Goal: Information Seeking & Learning: Check status

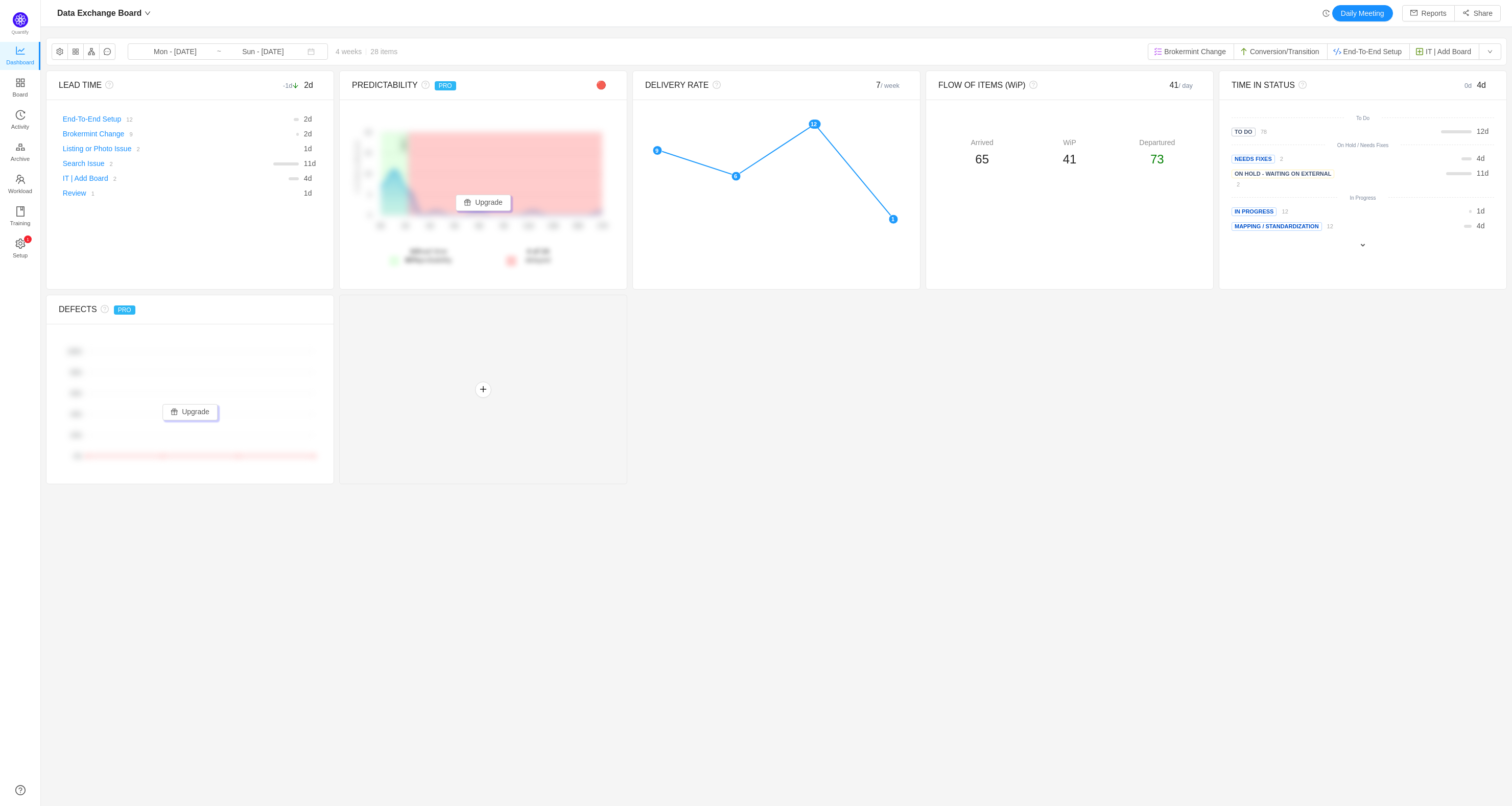
scroll to position [787, 1442]
click at [117, 6] on span "Data Exchange Board" at bounding box center [99, 13] width 84 height 17
click at [131, 92] on span "DataOps Board" at bounding box center [131, 100] width 142 height 15
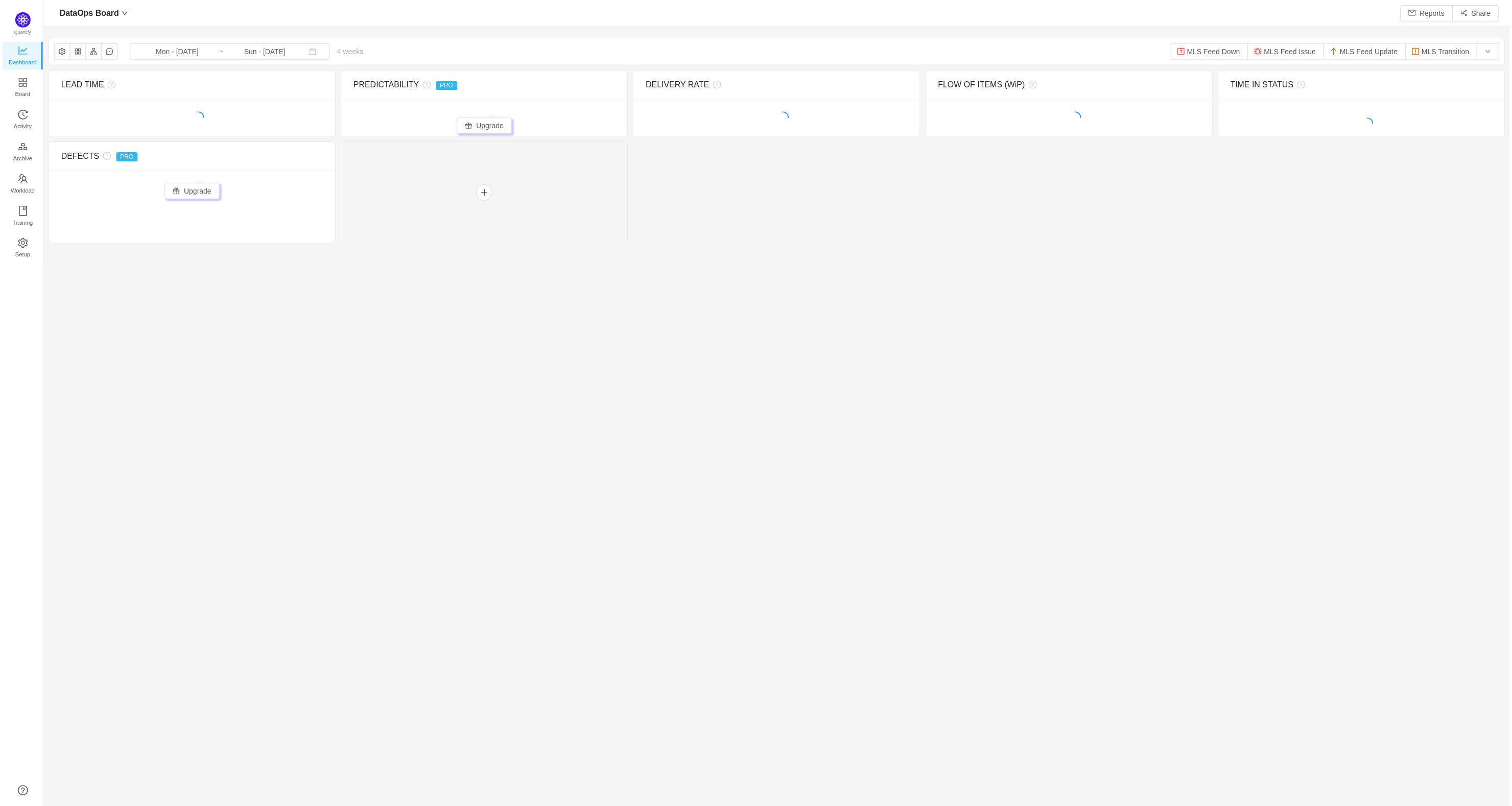
scroll to position [787, 1442]
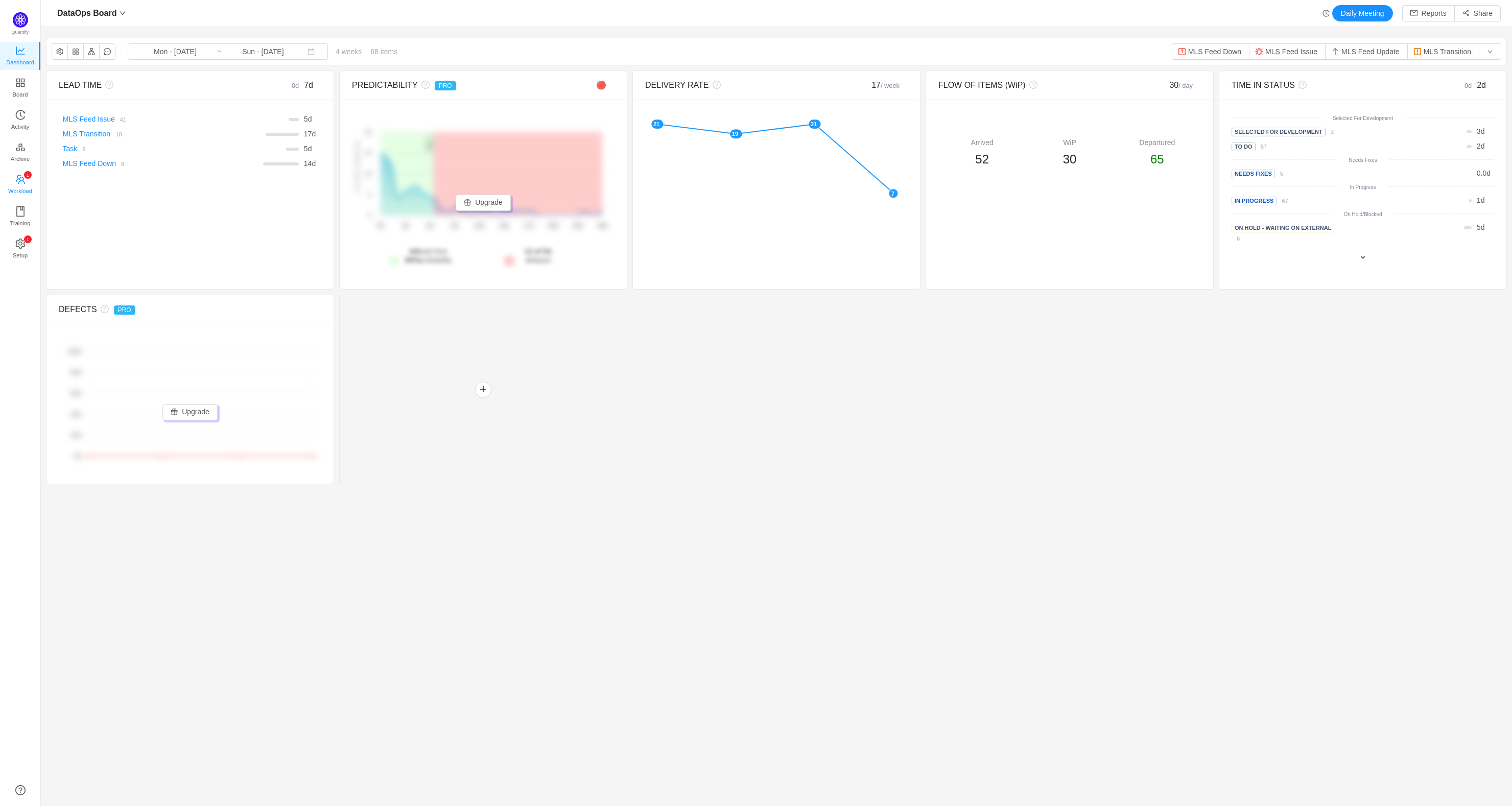
click at [26, 183] on span "Workload" at bounding box center [20, 191] width 24 height 21
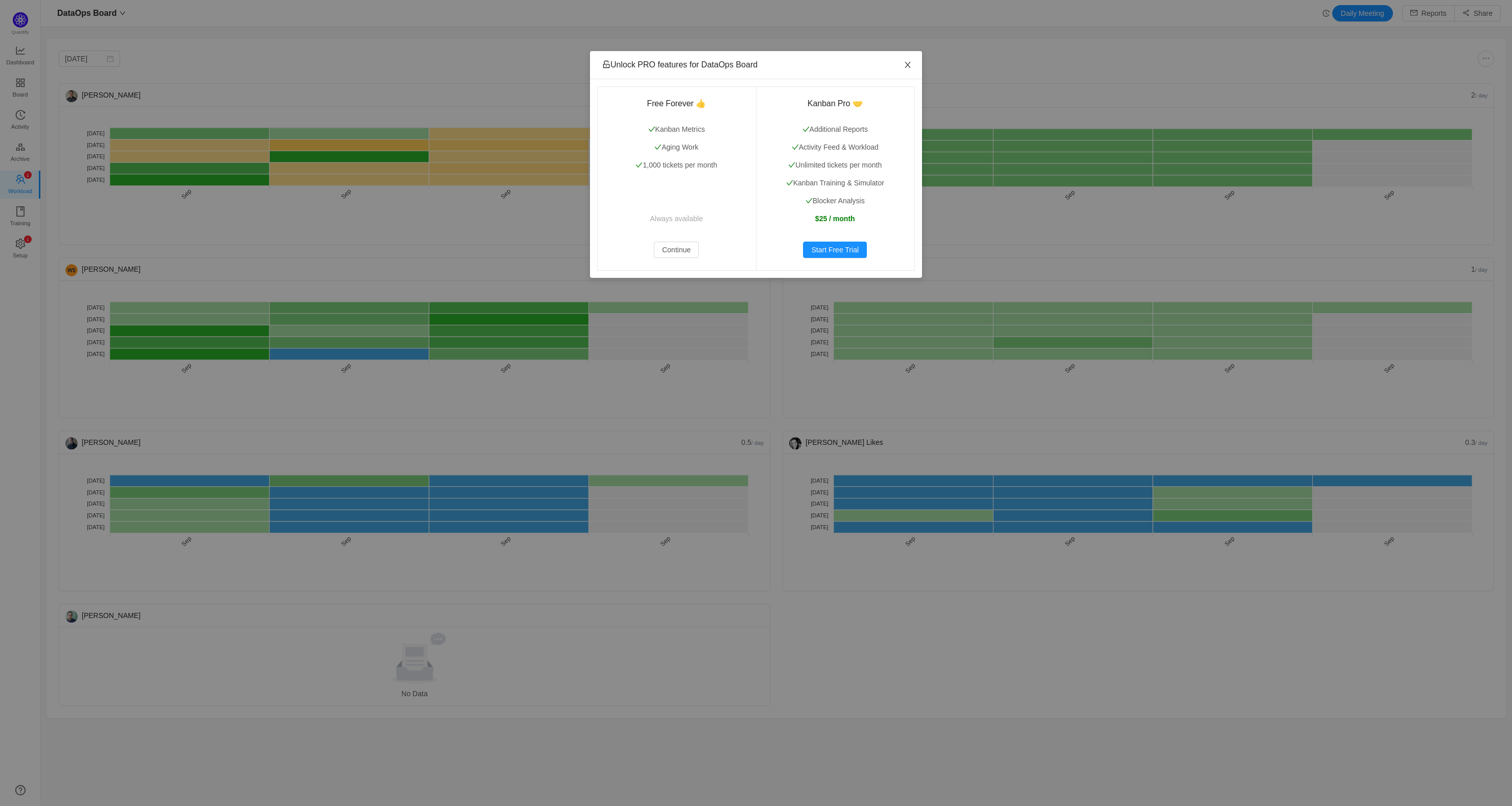
click at [905, 61] on icon "icon: close" at bounding box center [908, 65] width 8 height 8
click at [908, 61] on span "Close" at bounding box center [907, 65] width 28 height 28
click at [910, 66] on icon "icon: close" at bounding box center [908, 65] width 8 height 8
click at [907, 63] on icon "icon: close" at bounding box center [908, 65] width 8 height 8
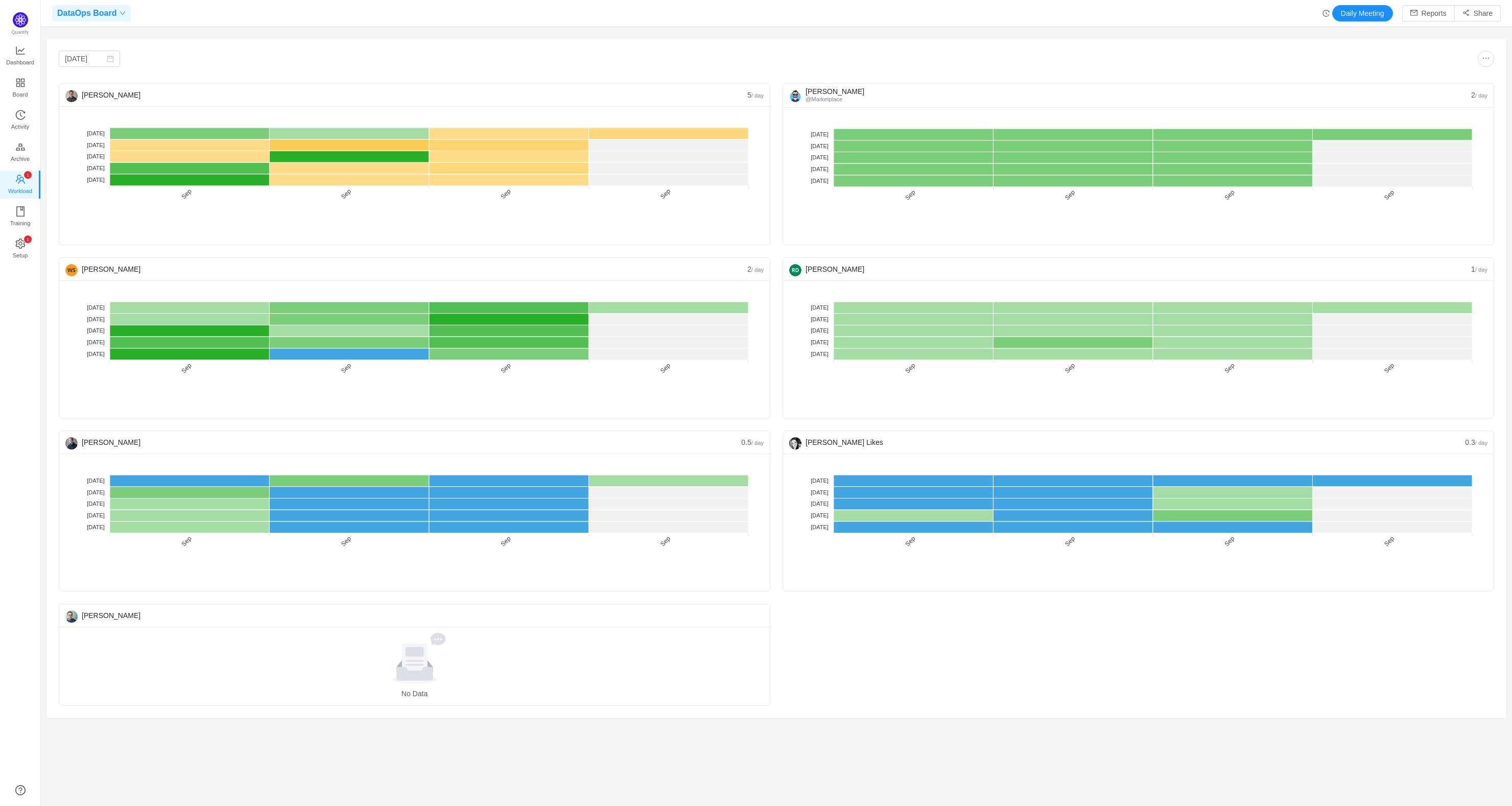
click at [102, 13] on span "DataOps Board" at bounding box center [87, 13] width 59 height 17
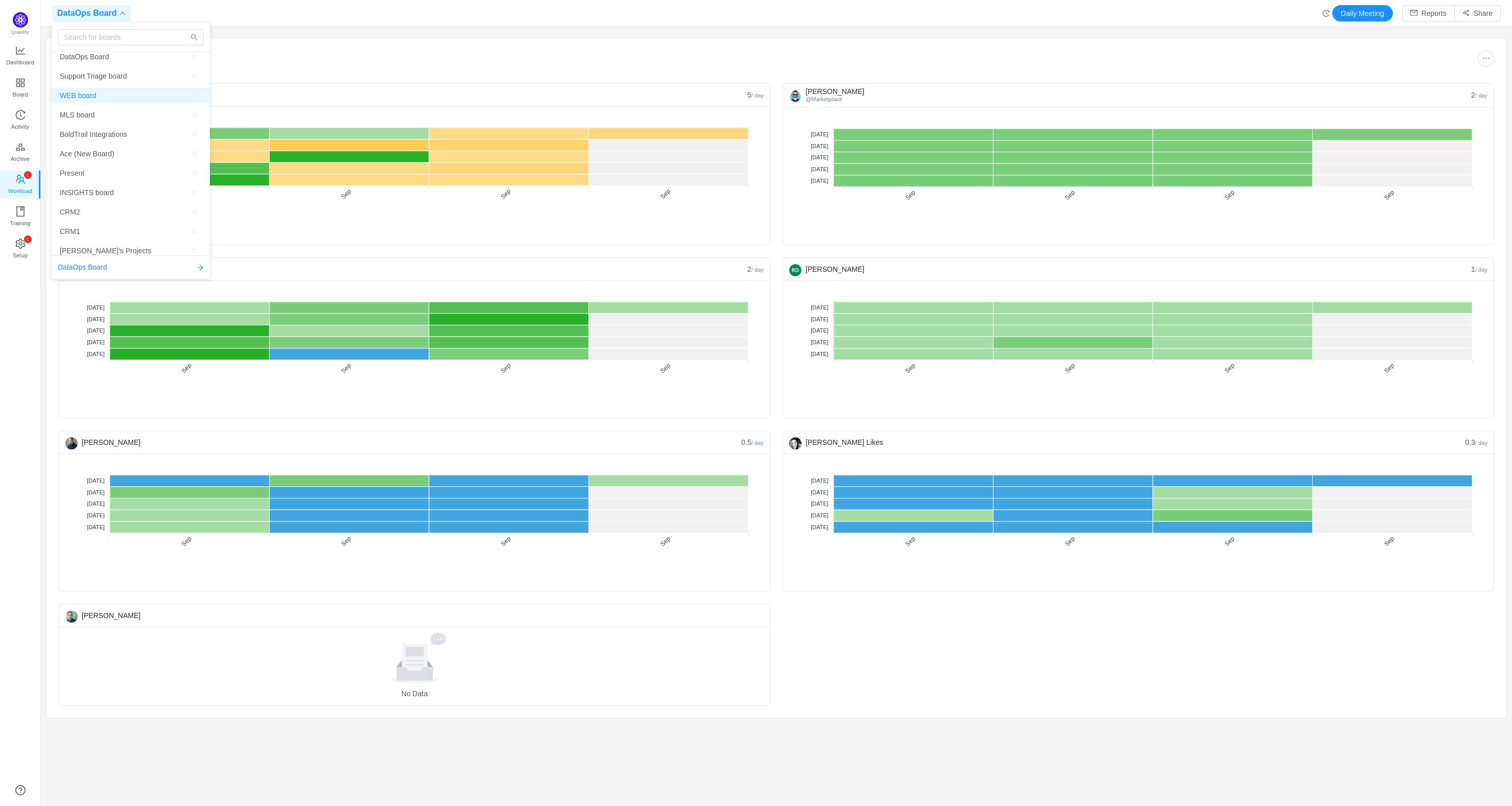
scroll to position [64, 0]
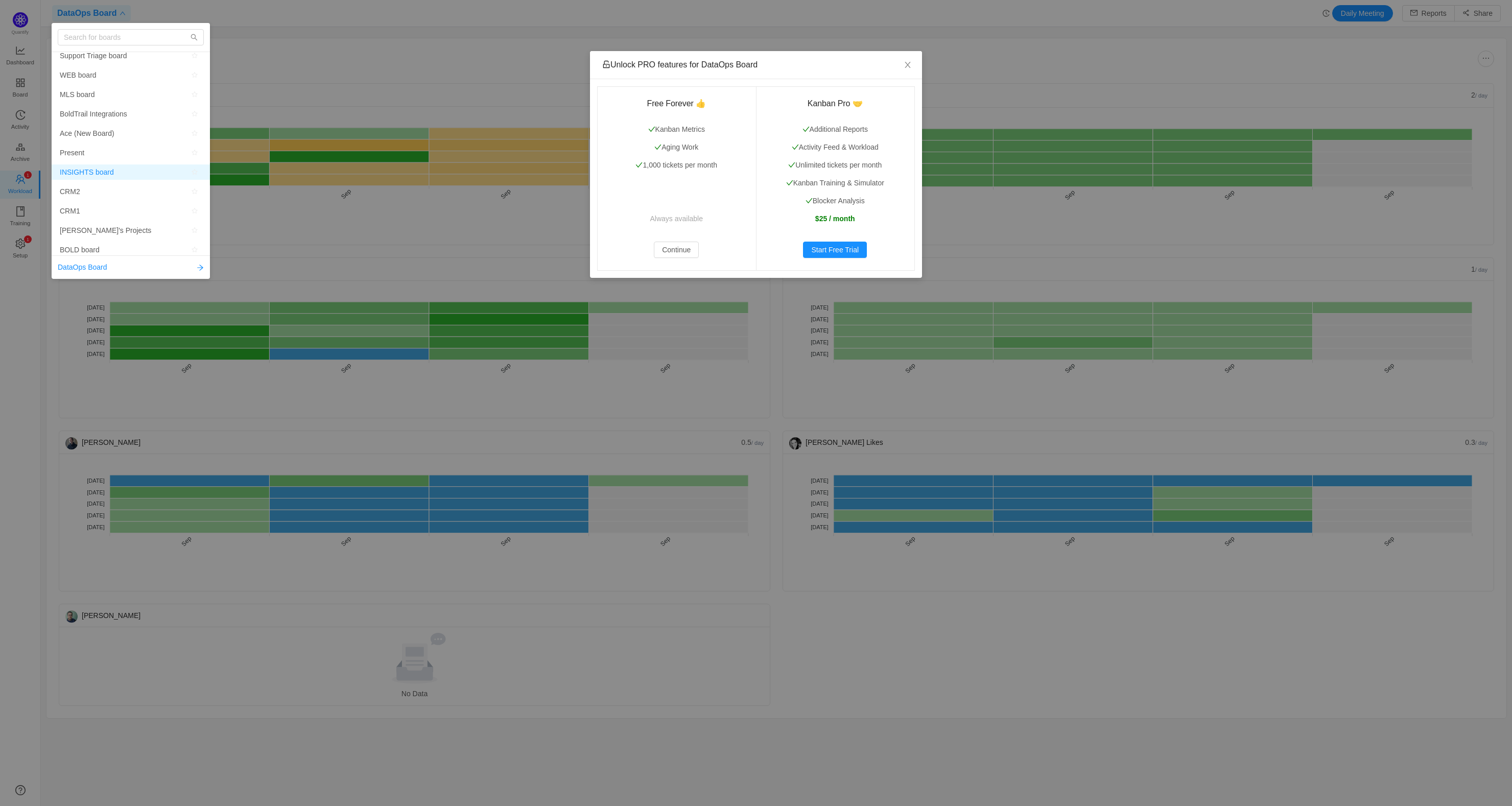
click at [88, 166] on span "INSIGHTS board" at bounding box center [87, 172] width 54 height 15
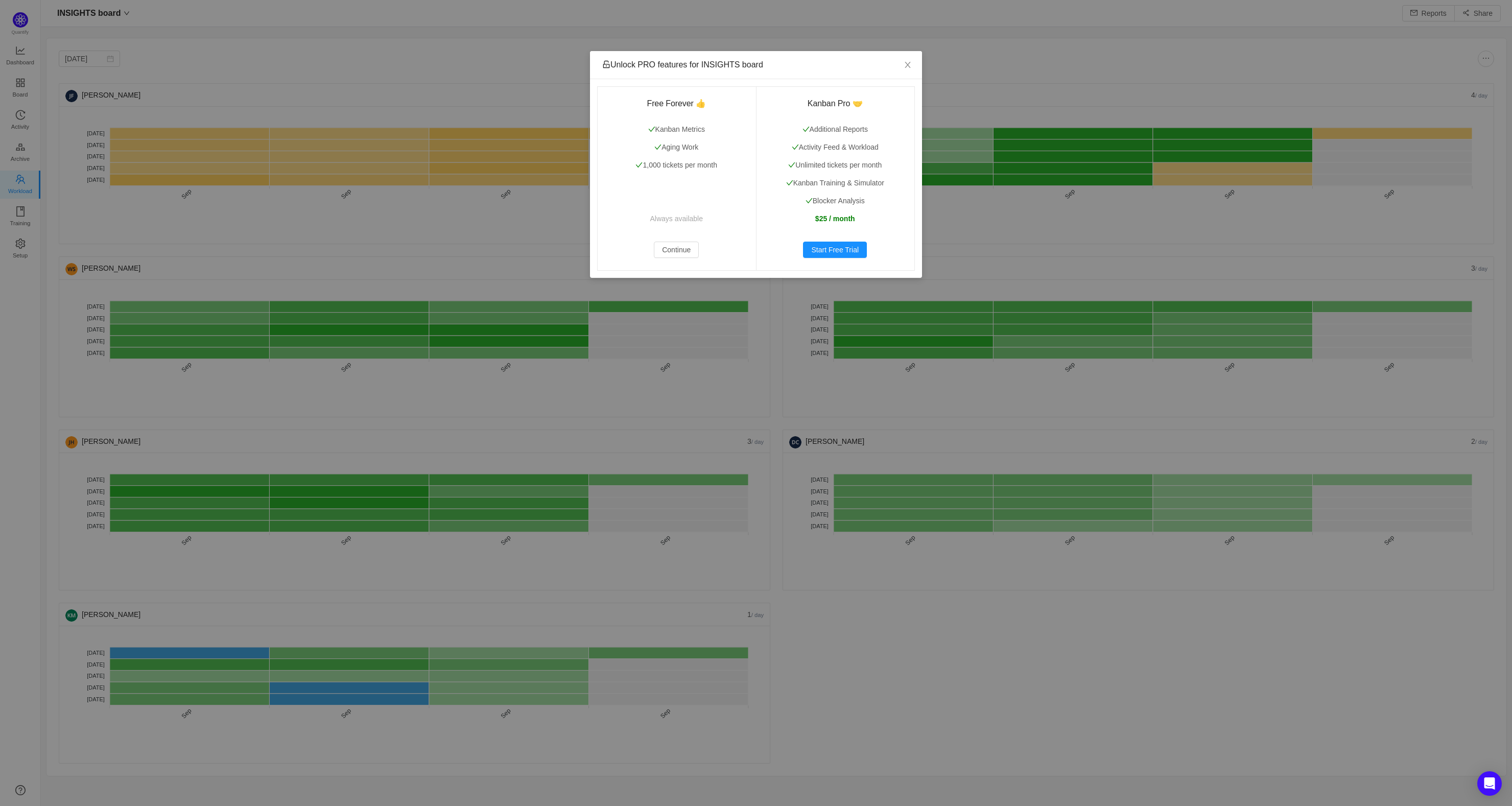
scroll to position [787, 1442]
click at [905, 62] on icon "icon: close" at bounding box center [908, 65] width 8 height 8
click at [904, 64] on icon "icon: close" at bounding box center [908, 65] width 8 height 8
click at [910, 63] on icon "icon: close" at bounding box center [908, 65] width 8 height 8
click at [910, 66] on icon "icon: close" at bounding box center [908, 65] width 8 height 8
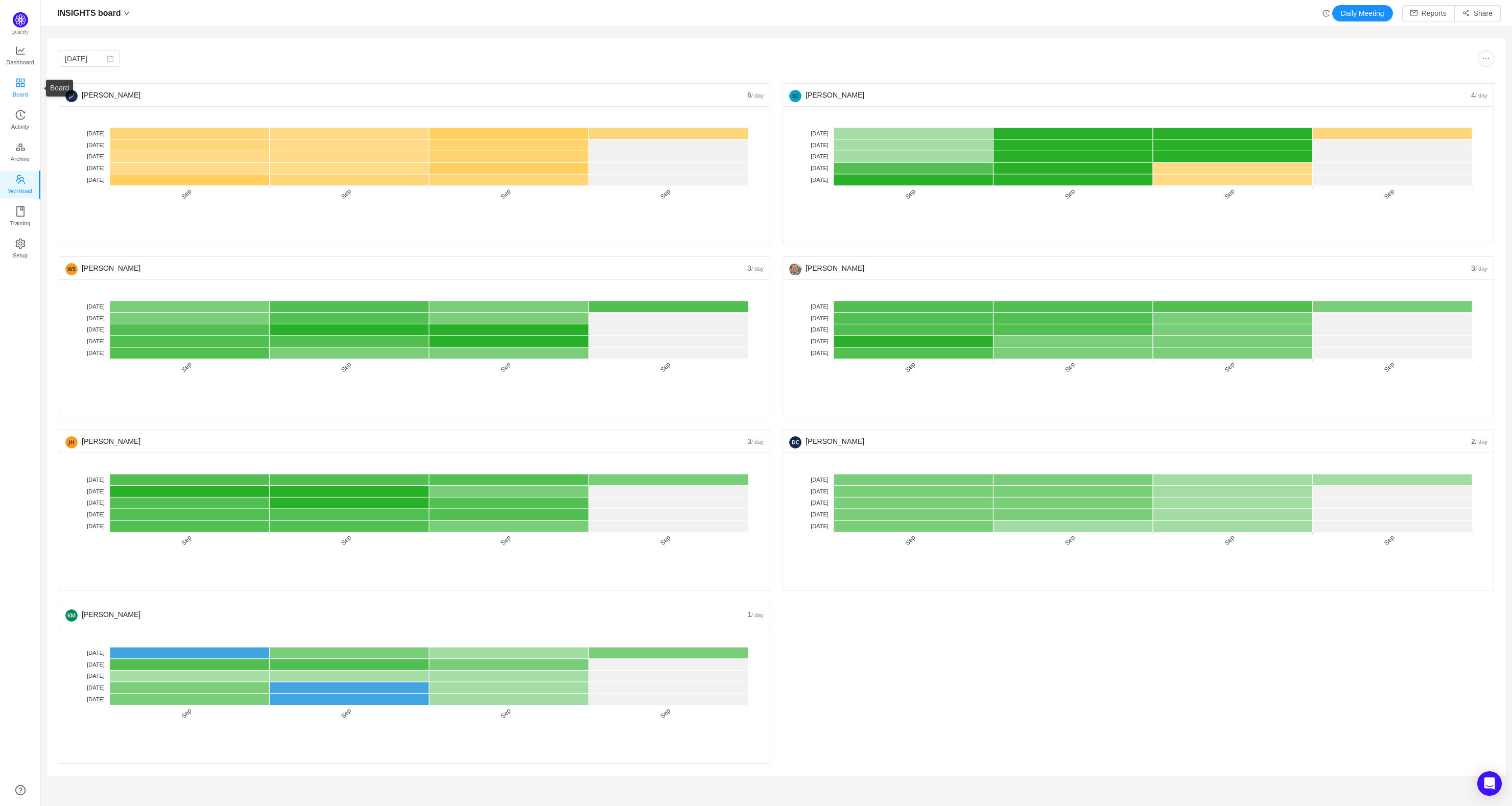
click at [19, 81] on icon "icon: appstore" at bounding box center [20, 82] width 8 height 8
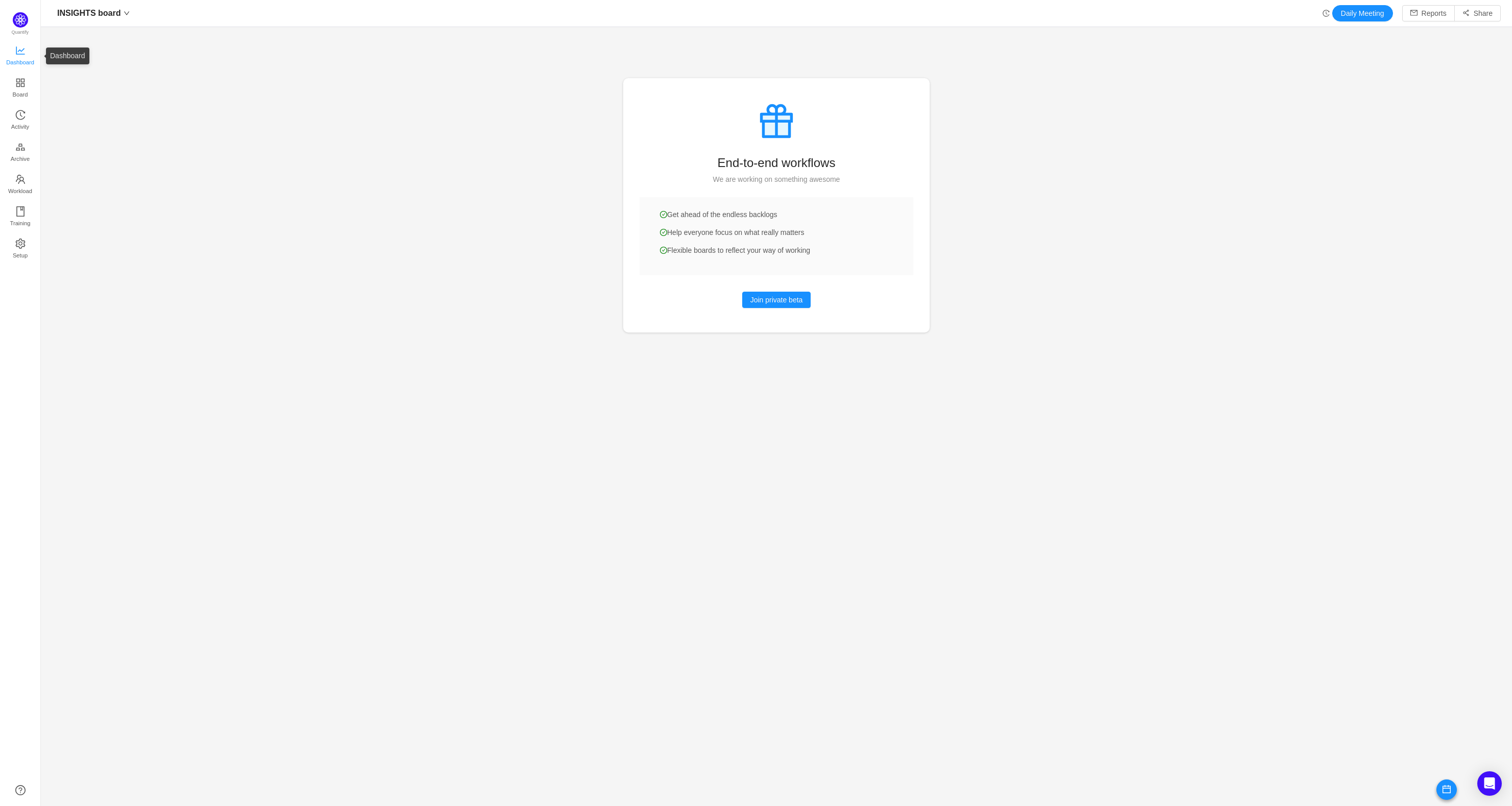
click at [17, 47] on icon "icon: line-chart" at bounding box center [20, 50] width 10 height 10
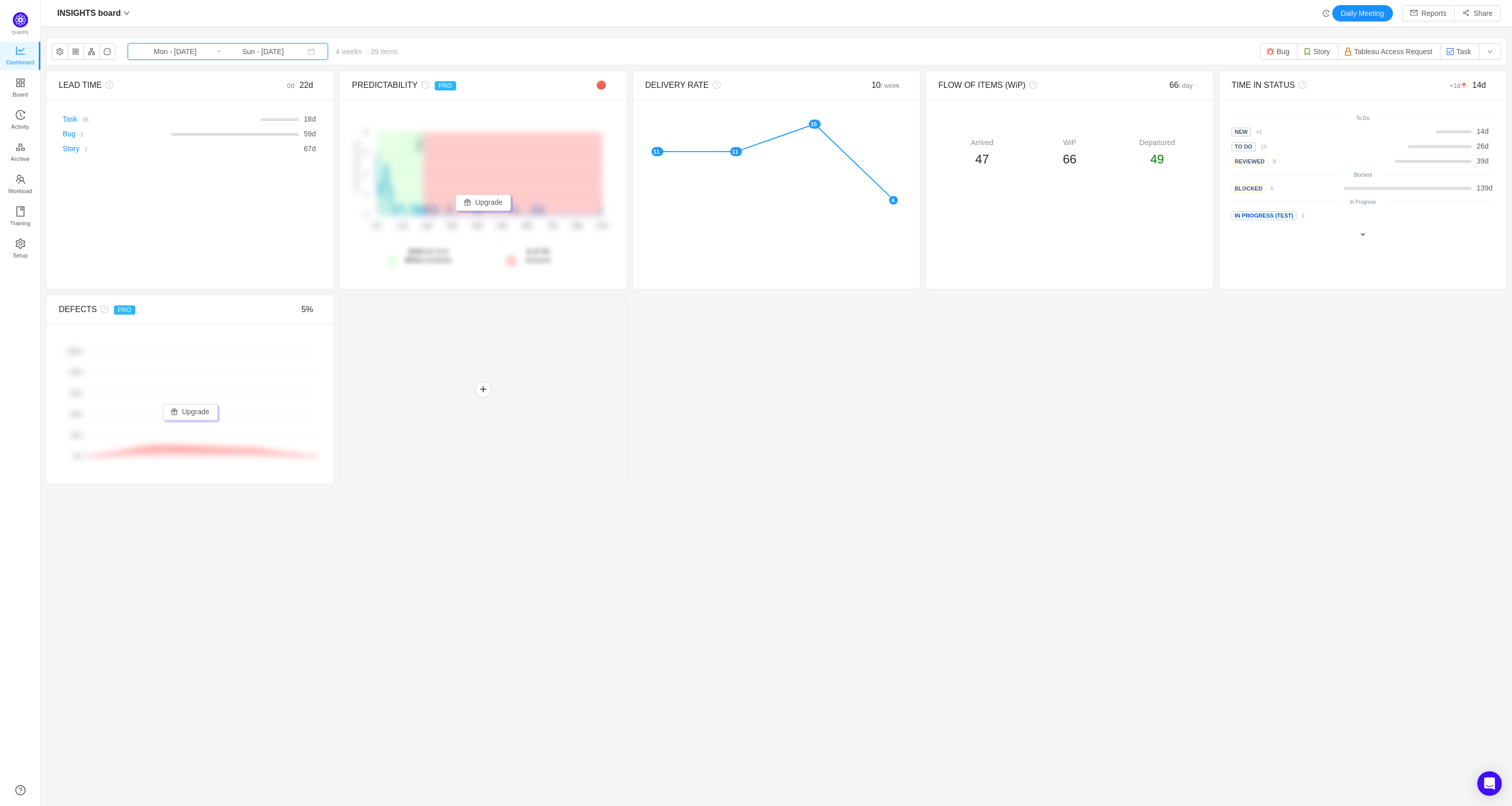
click at [247, 44] on span "Mon - Sep 01, 2025 ~ Sun - Sep 28, 2025" at bounding box center [228, 52] width 200 height 17
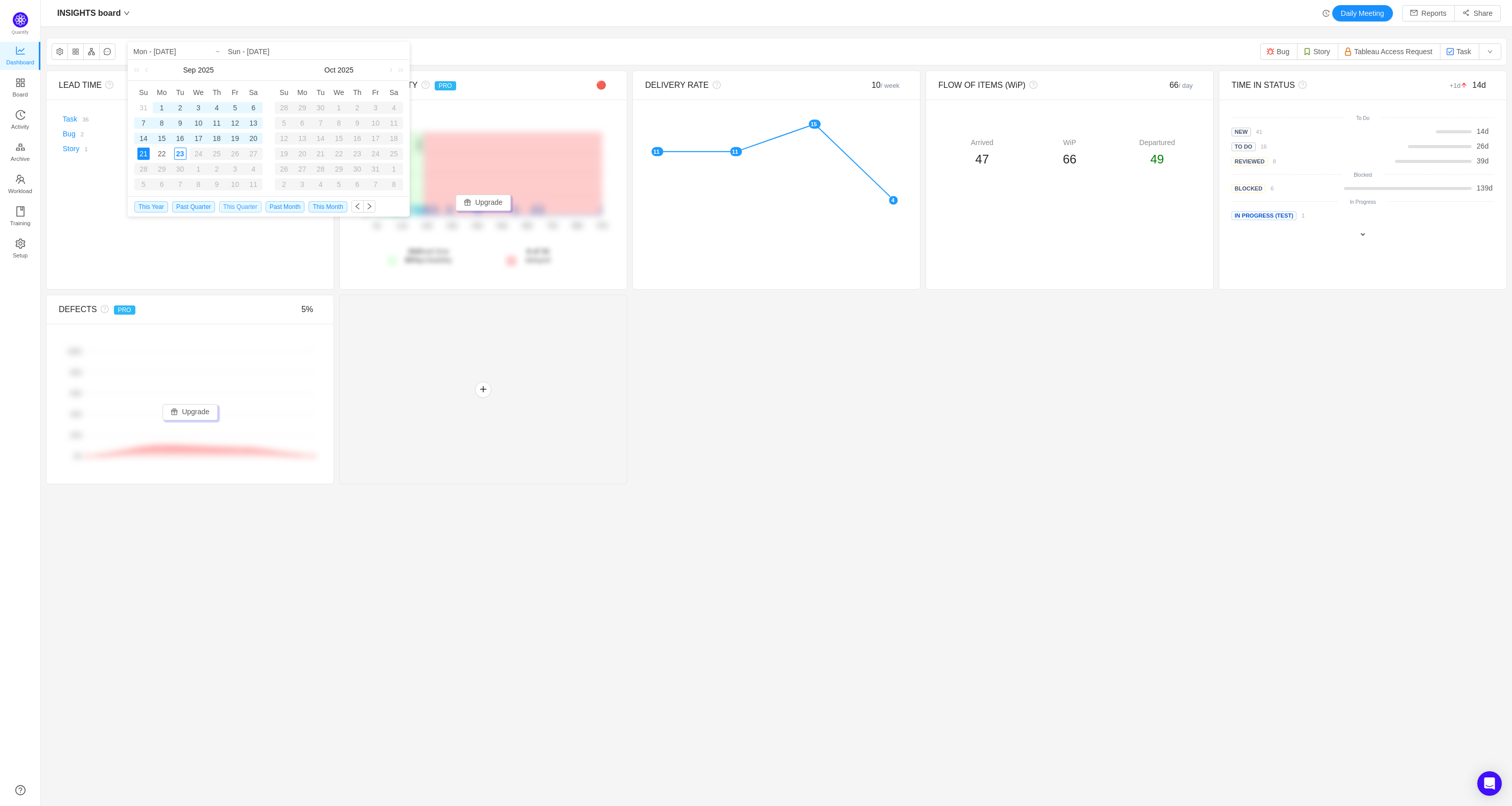
click at [239, 208] on span "This Quarter" at bounding box center [241, 207] width 43 height 11
type input "Tue - Jul 01, 2025"
type input "Sun - Sep 21, 2025"
